Goal: Task Accomplishment & Management: Use online tool/utility

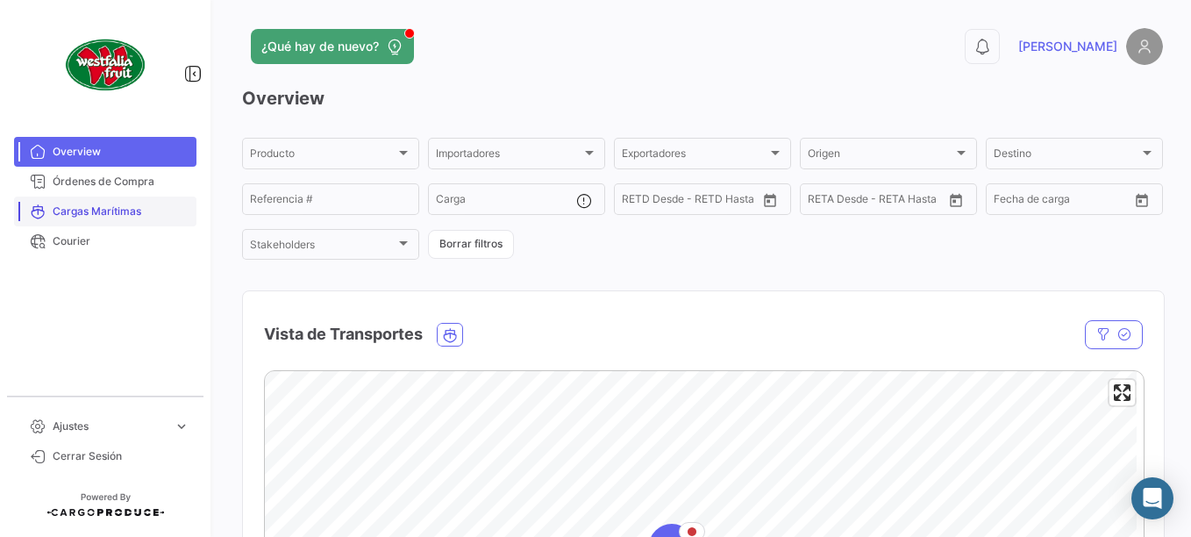
click at [116, 208] on span "Cargas Marítimas" at bounding box center [121, 212] width 137 height 16
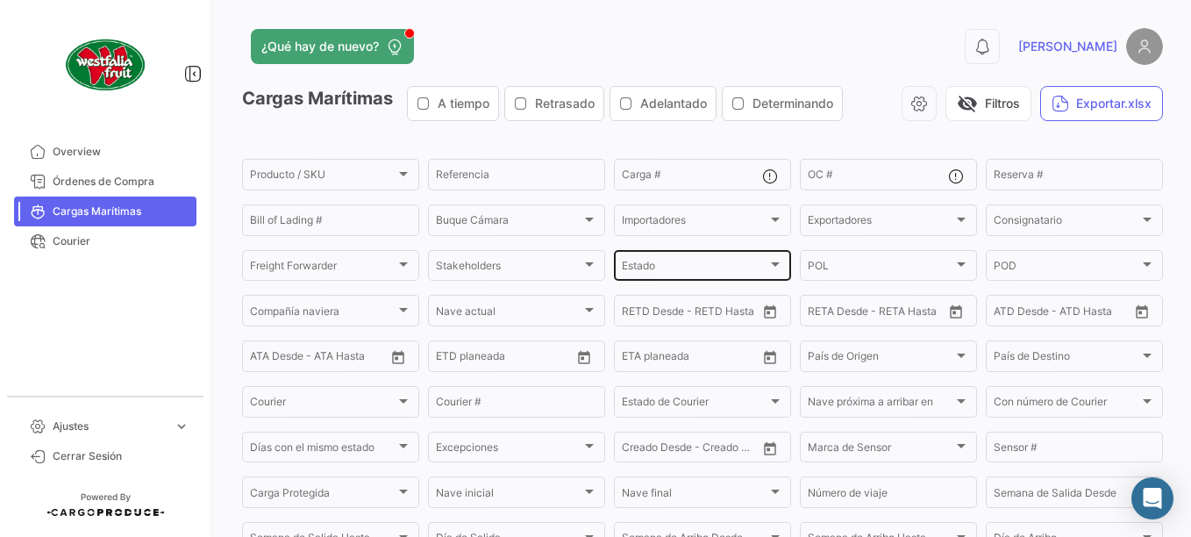
click at [739, 267] on div "Estado" at bounding box center [695, 268] width 146 height 12
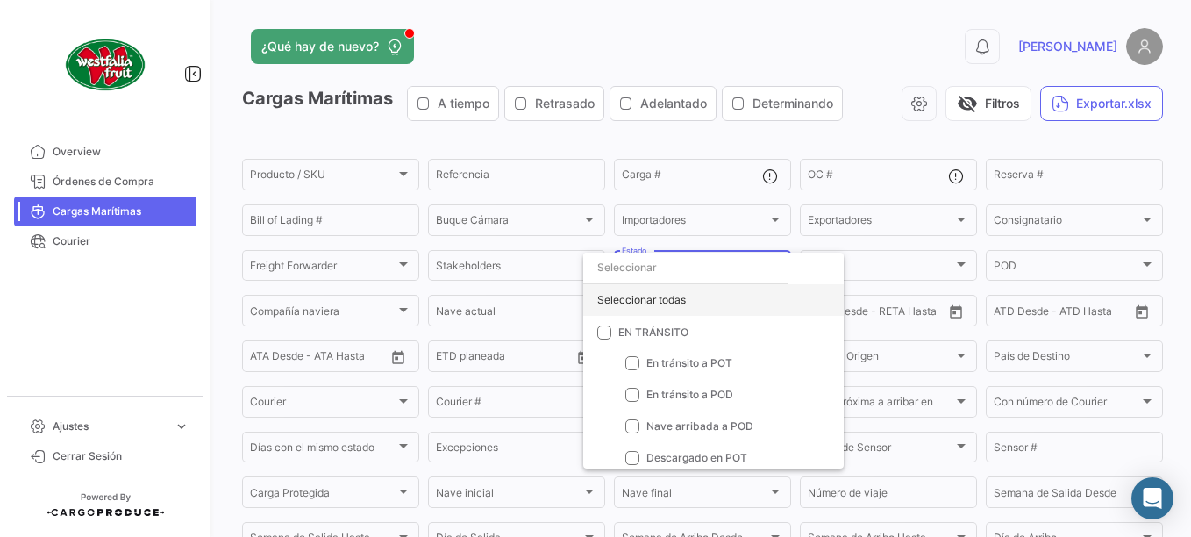
click at [670, 302] on div "Seleccionar todas" at bounding box center [713, 300] width 261 height 32
checkbox input "true"
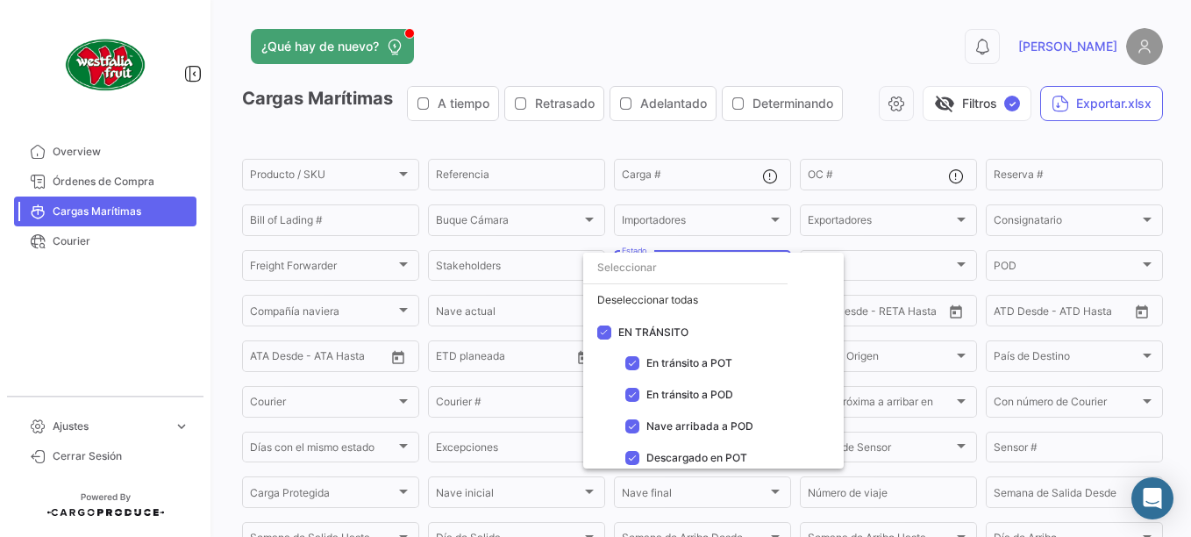
click at [847, 140] on div at bounding box center [595, 268] width 1191 height 537
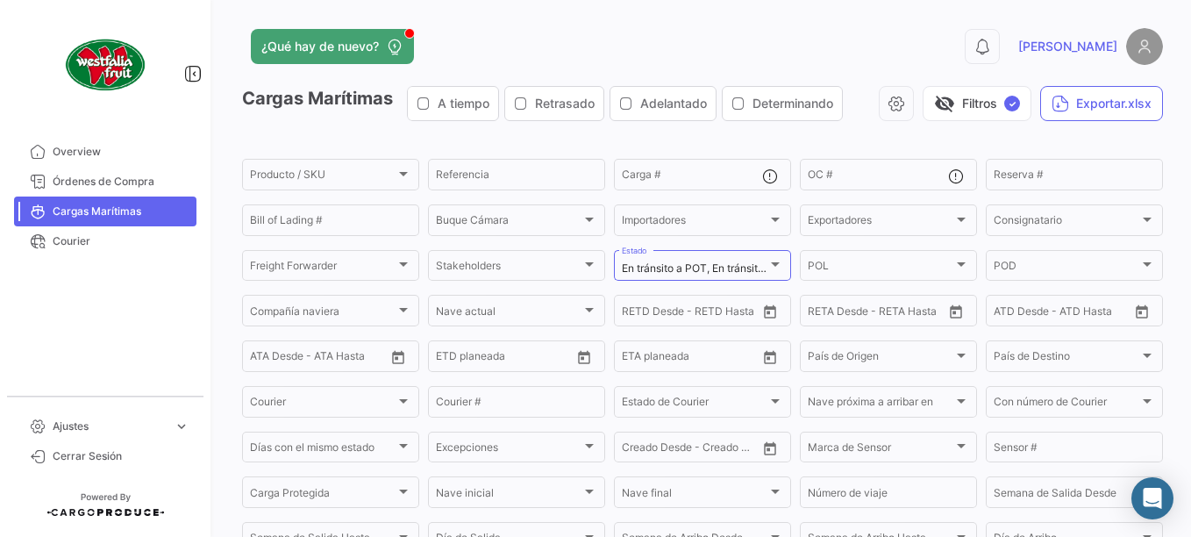
click at [1181, 79] on div "¿Qué hay de nuevo? 0 [PERSON_NAME] Marítimas A tiempo Retrasado Adelantado Dete…" at bounding box center [702, 268] width 977 height 537
click at [777, 264] on div at bounding box center [776, 265] width 16 height 14
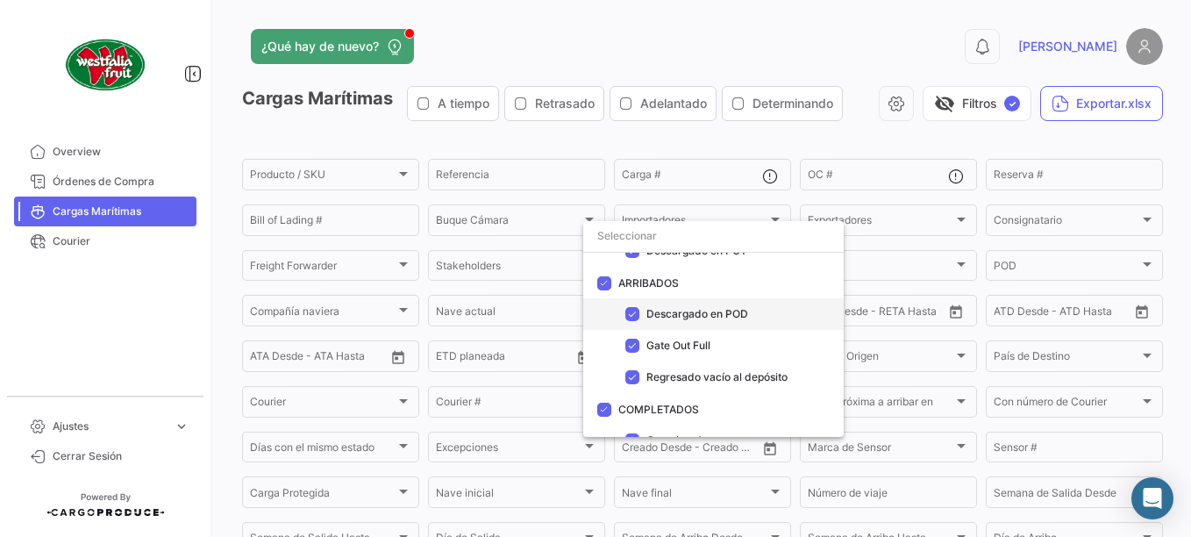
scroll to position [195, 0]
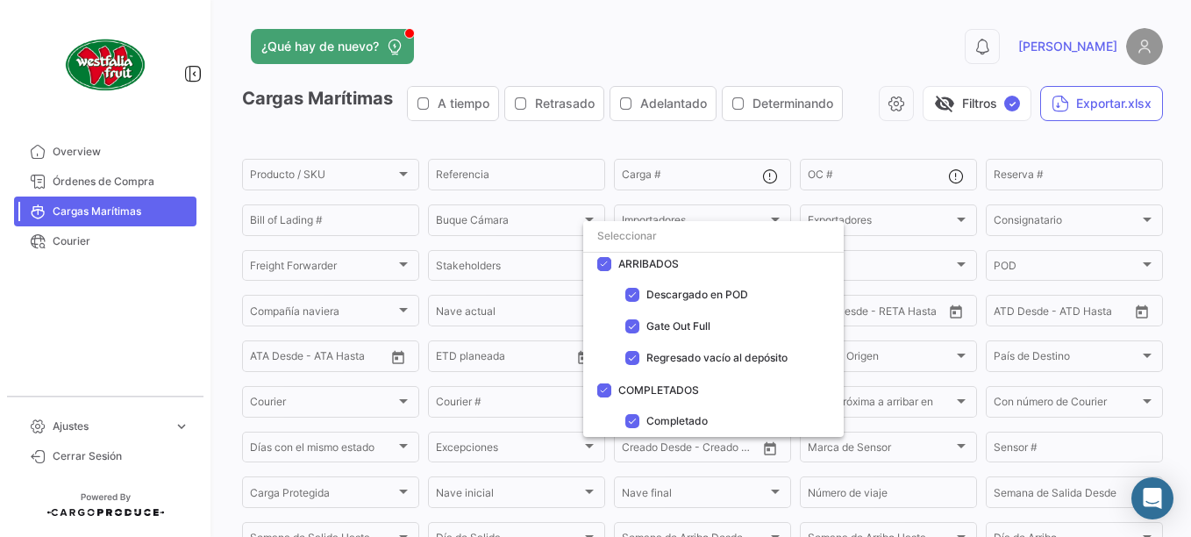
click at [1099, 102] on div at bounding box center [595, 268] width 1191 height 537
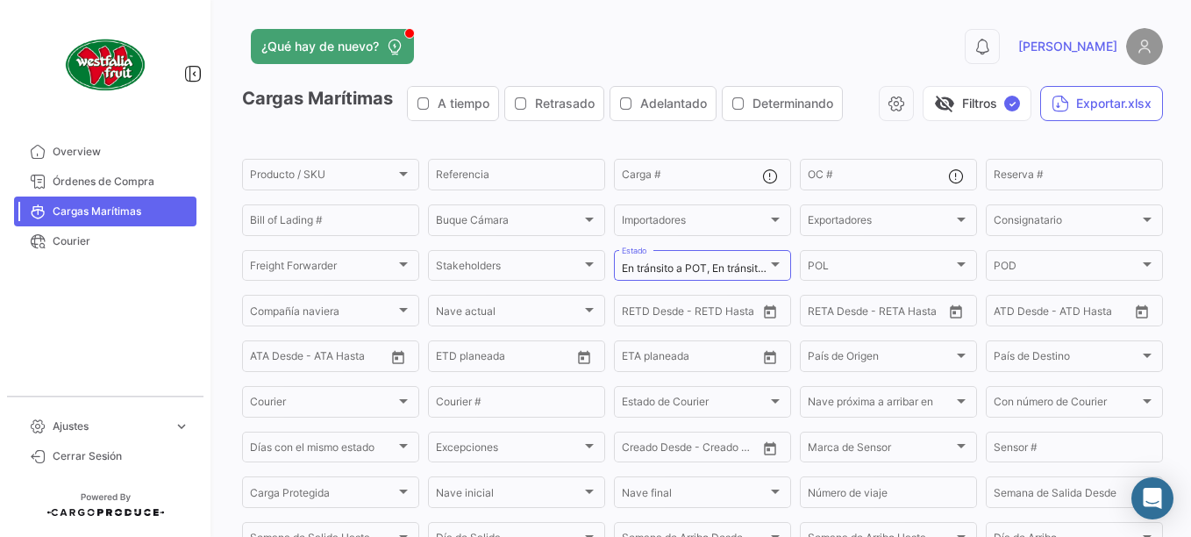
click at [1099, 102] on button "Exportar.xlsx" at bounding box center [1101, 103] width 123 height 35
click at [1074, 113] on button "Exportar.xlsx" at bounding box center [1101, 103] width 123 height 35
click at [1086, 100] on button "Exportar.xlsx" at bounding box center [1101, 103] width 123 height 35
click at [1156, 134] on div "¿Qué hay de nuevo? 0 [PERSON_NAME] Marítimas A tiempo Retrasado Adelantado Dete…" at bounding box center [702, 268] width 977 height 537
